Goal: Information Seeking & Learning: Learn about a topic

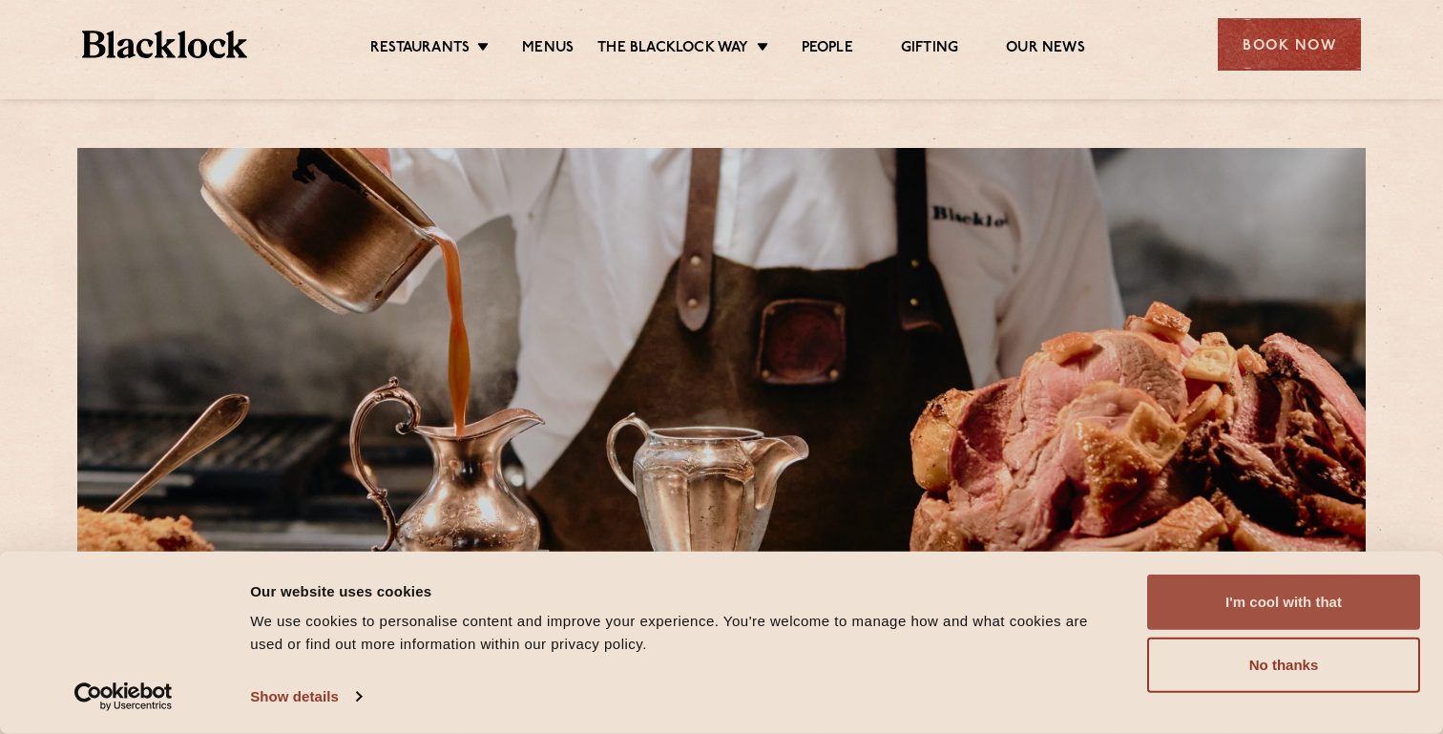
click at [1260, 599] on button "I'm cool with that" at bounding box center [1283, 602] width 273 height 55
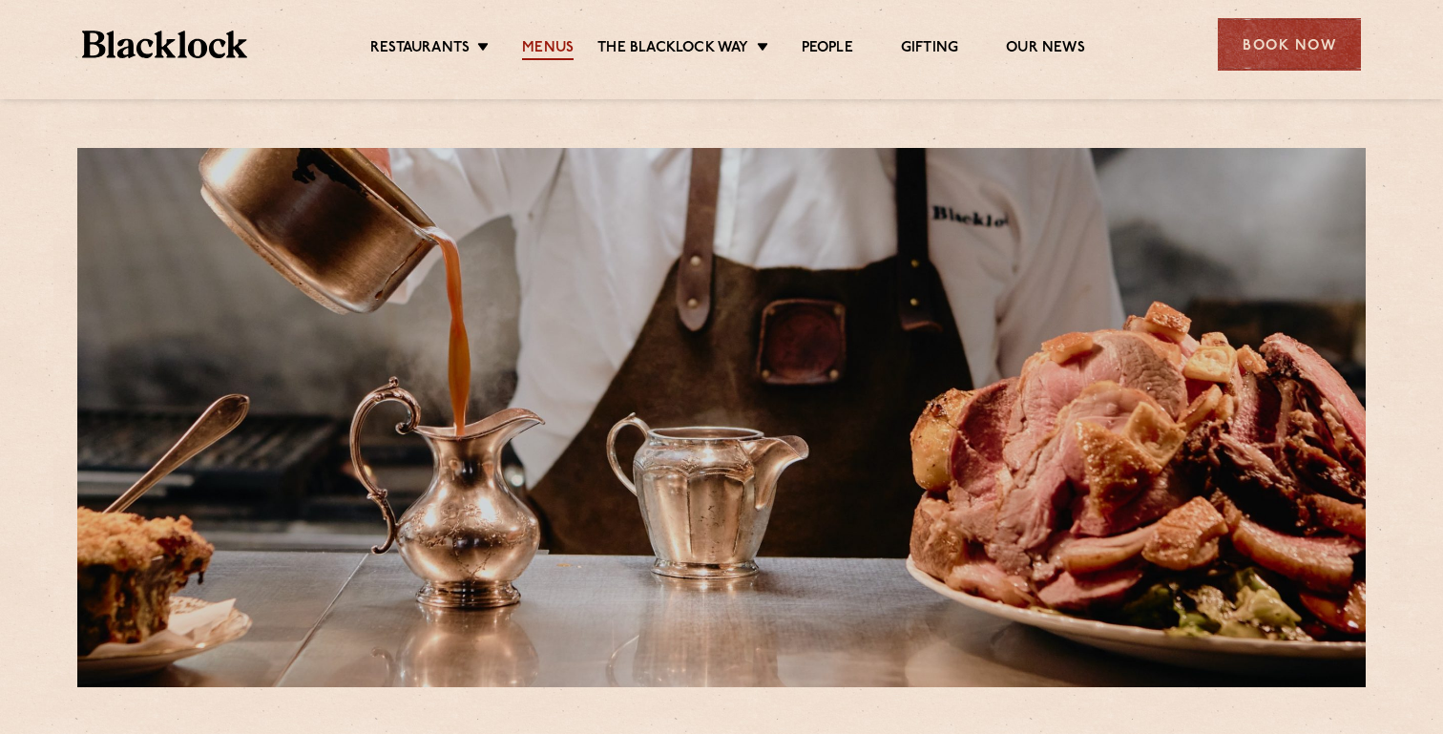
click at [549, 53] on link "Menus" at bounding box center [548, 49] width 52 height 21
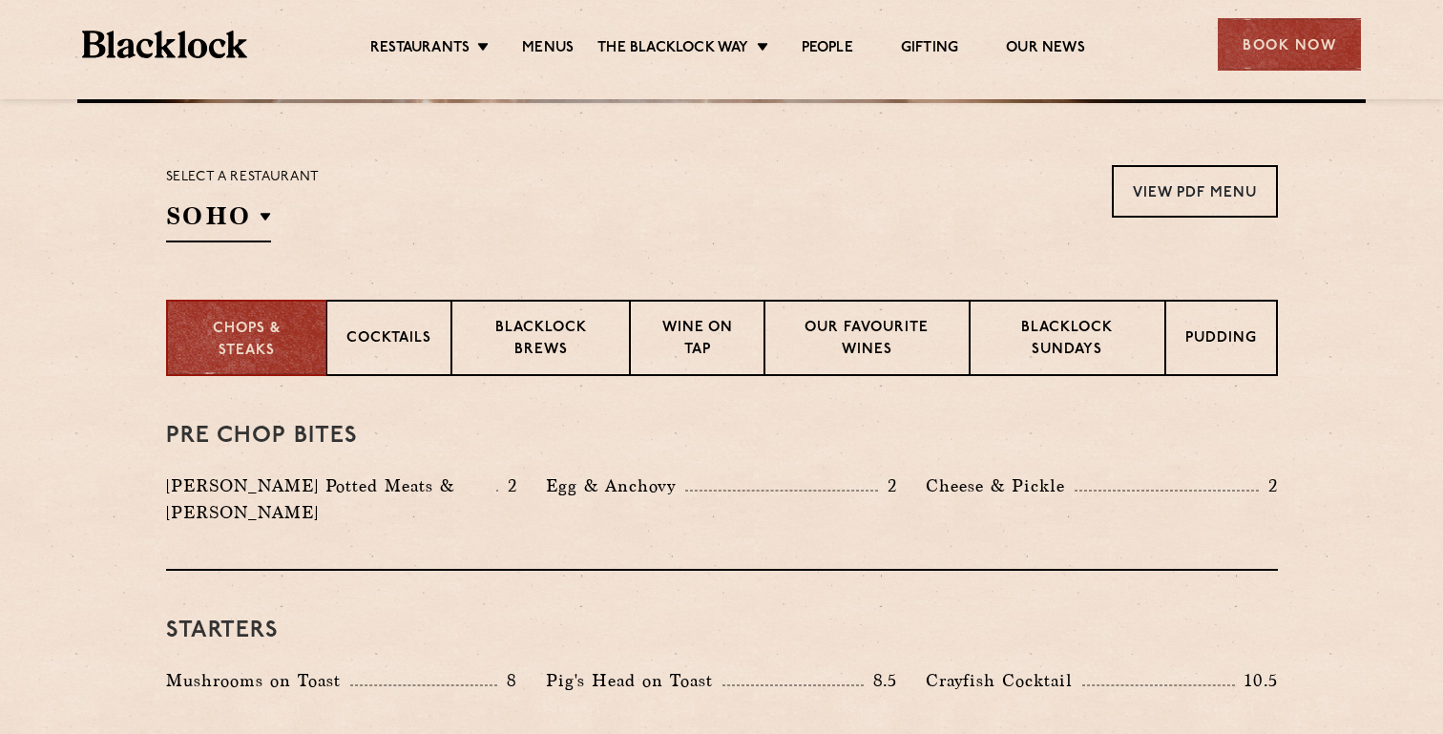
scroll to position [511, 0]
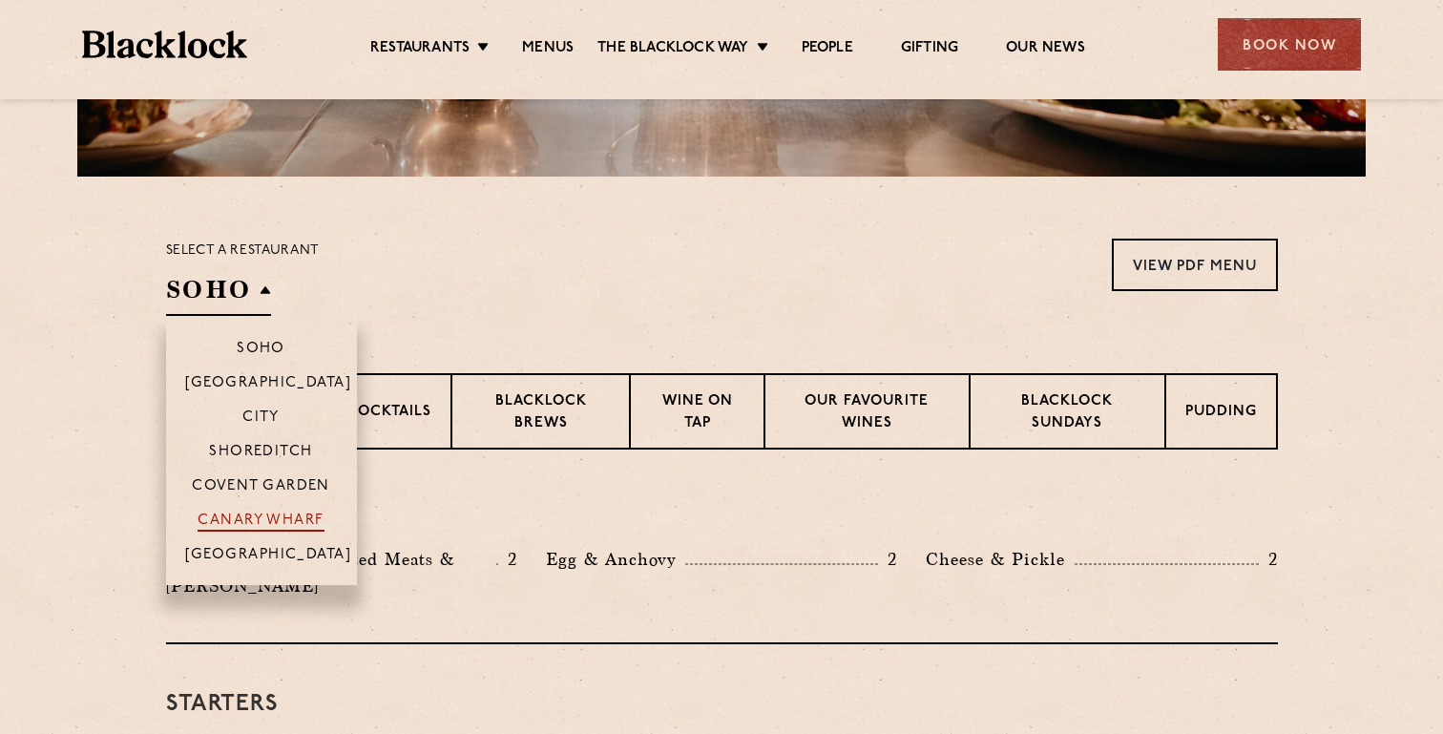
click at [285, 524] on p "Canary Wharf" at bounding box center [261, 522] width 126 height 19
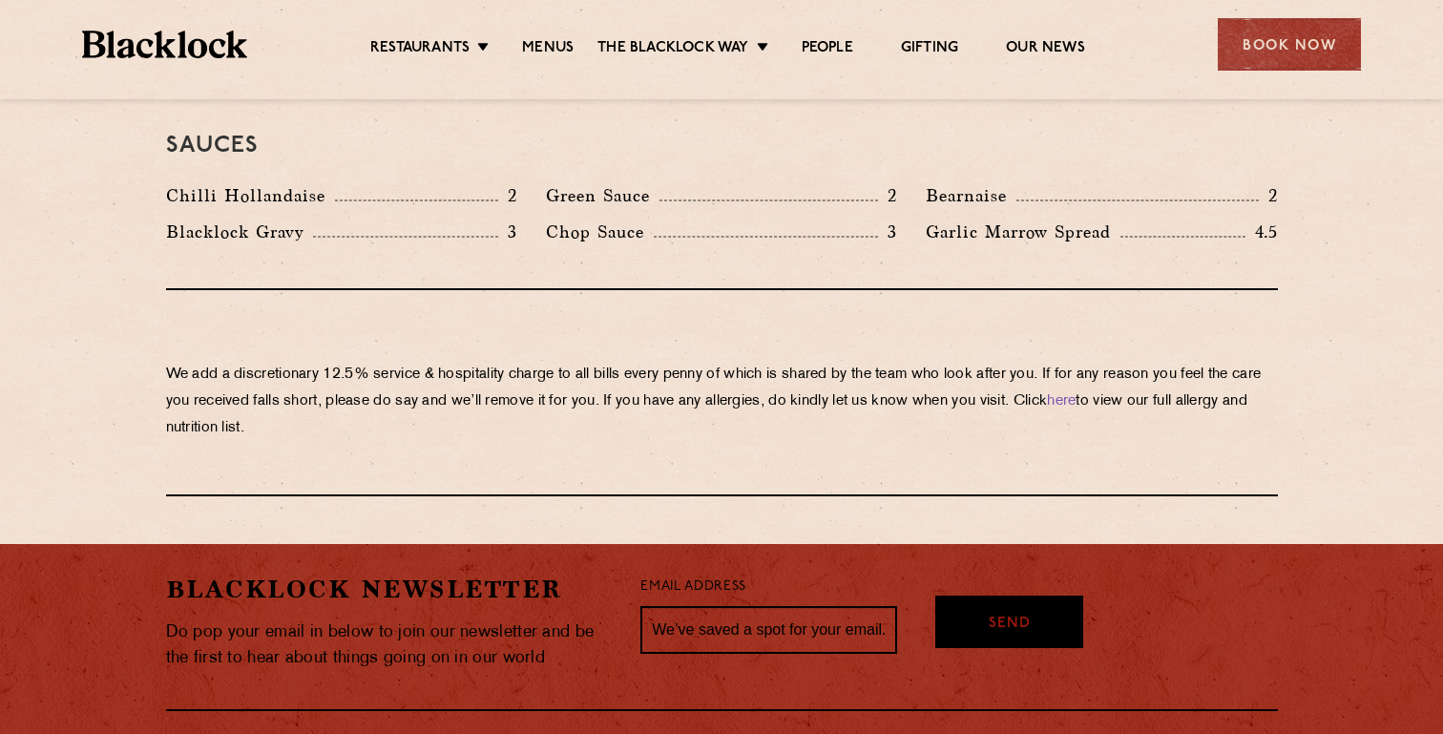
scroll to position [3424, 0]
